Goal: Contribute content: Contribute content

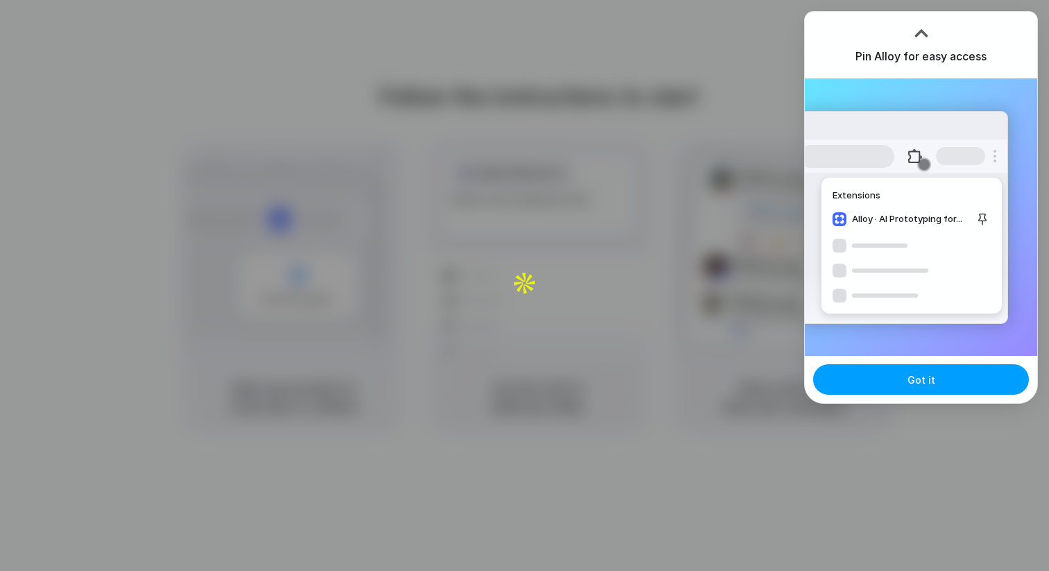
click at [956, 391] on button "Got it" at bounding box center [921, 379] width 216 height 31
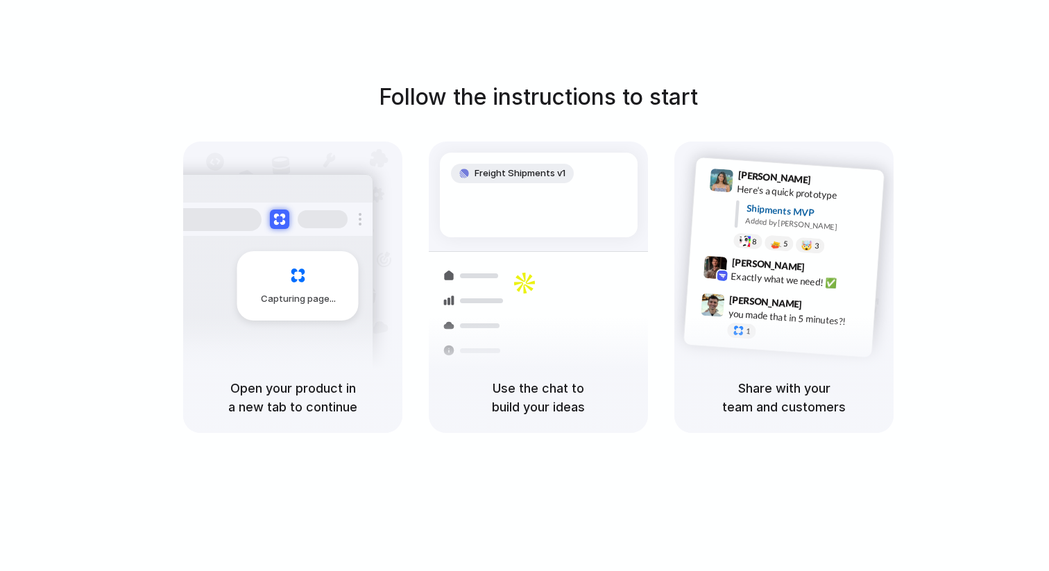
click at [557, 40] on div "Follow the instructions to start Capturing page Open your product in a new tab …" at bounding box center [538, 299] width 1077 height 599
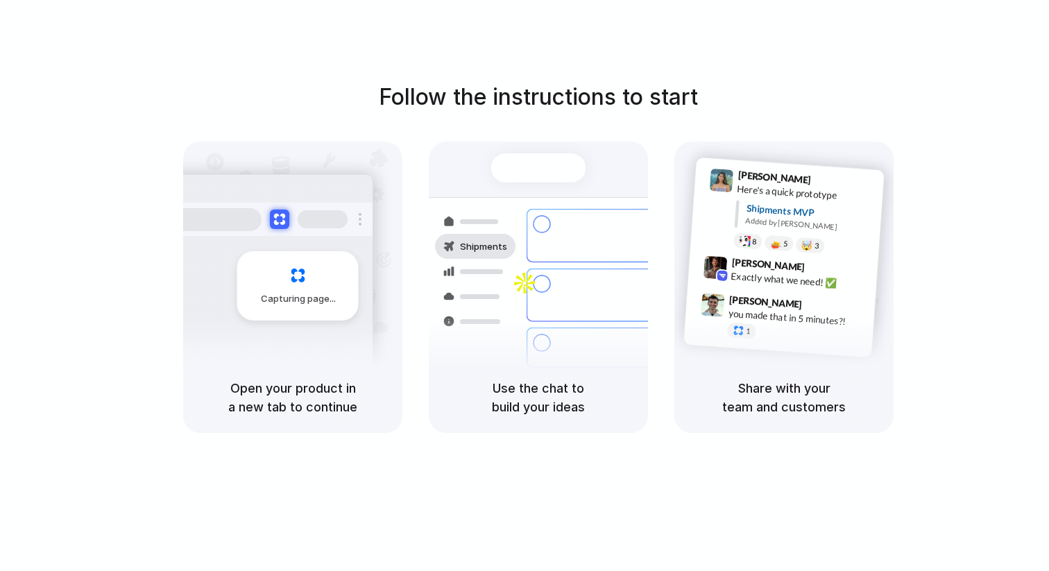
click at [542, 378] on div "Use the chat to build your ideas" at bounding box center [538, 397] width 219 height 71
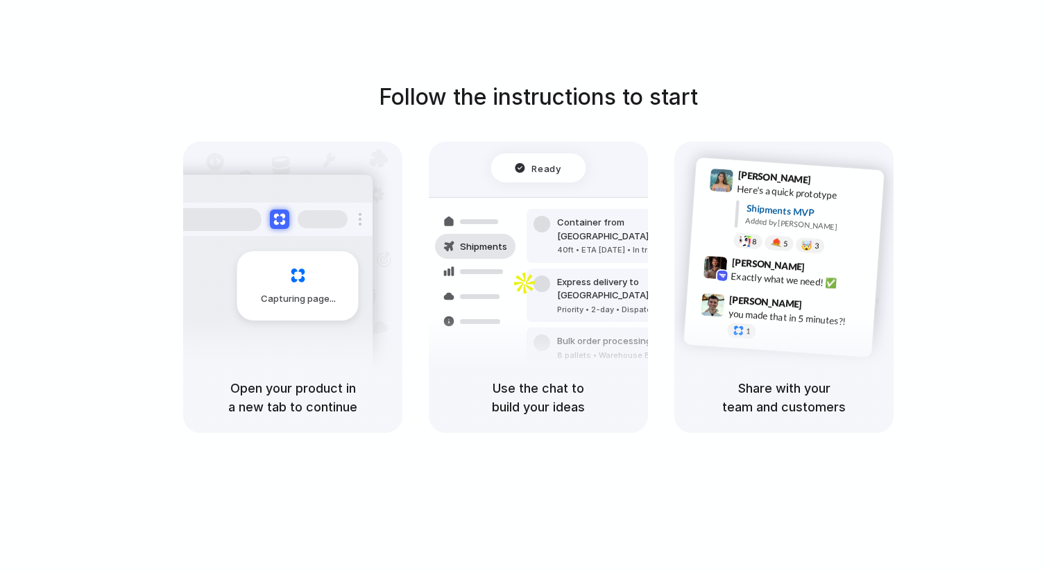
click at [539, 286] on div at bounding box center [539, 286] width 0 height 0
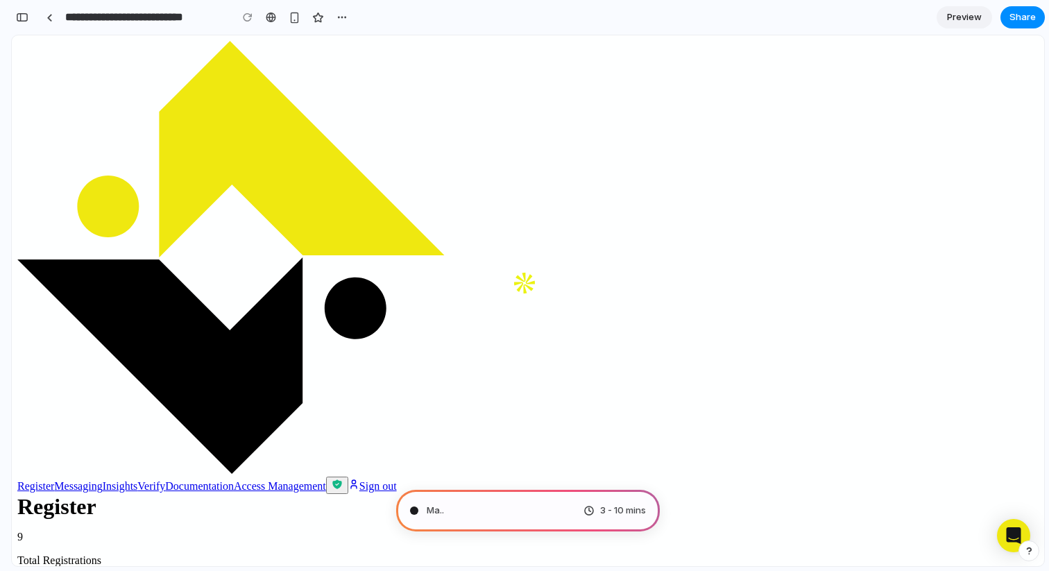
type input "**********"
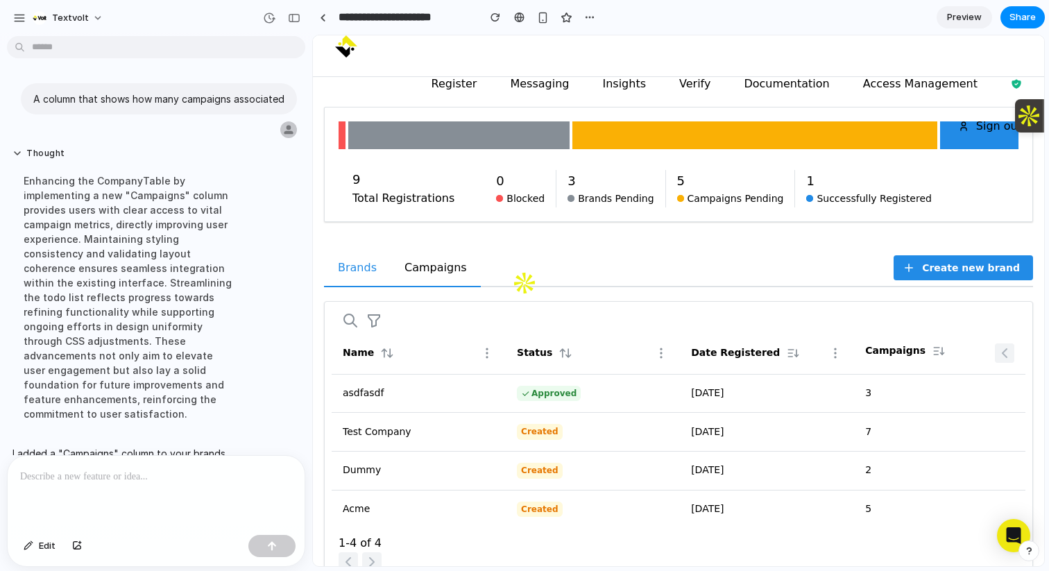
scroll to position [85, 0]
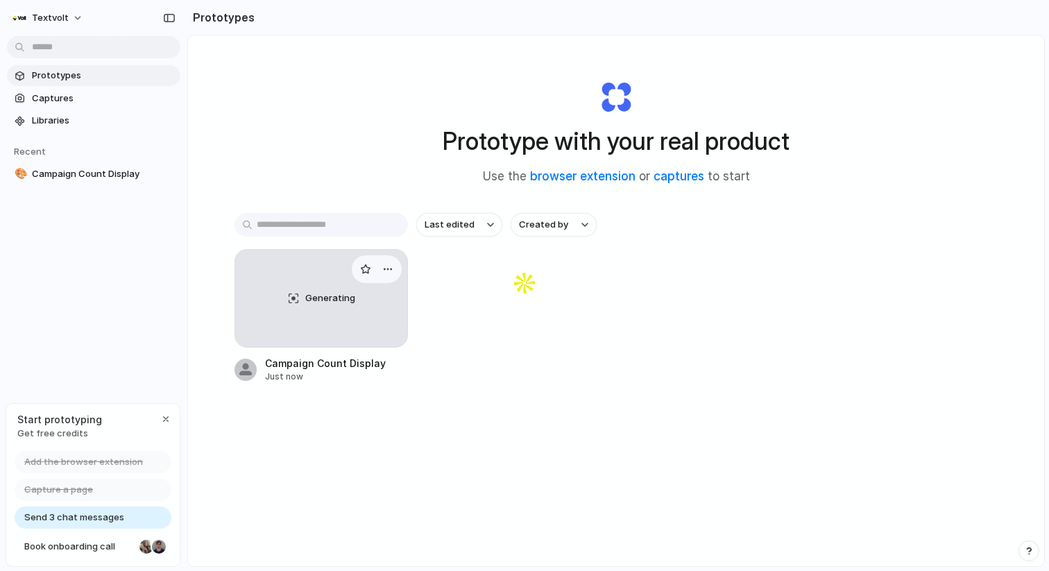
click at [364, 321] on div "Generating" at bounding box center [321, 298] width 172 height 97
